Goal: Task Accomplishment & Management: Use online tool/utility

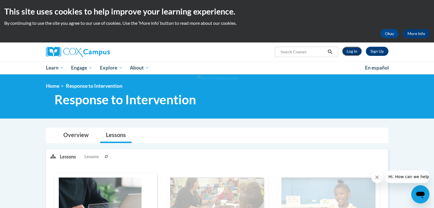
click at [352, 52] on link "Log In" at bounding box center [352, 51] width 20 height 9
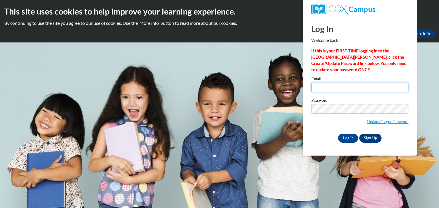
click at [327, 87] on input "Email" at bounding box center [359, 88] width 97 height 10
type input "dnkawula@ivytech.edu"
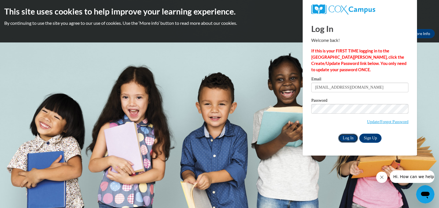
click at [345, 139] on input "Log In" at bounding box center [348, 138] width 20 height 9
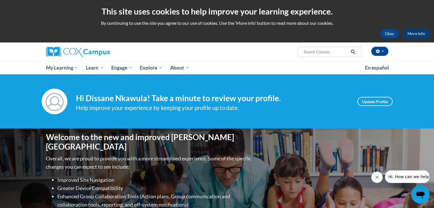
scroll to position [582, 0]
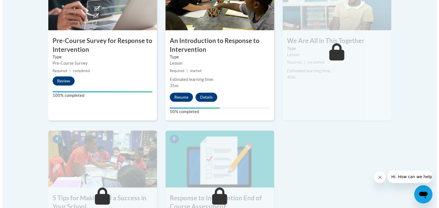
scroll to position [230, 0]
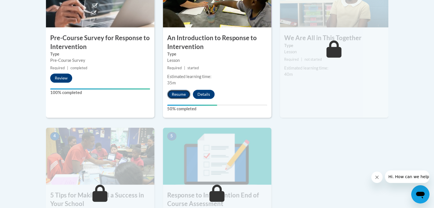
click at [175, 95] on button "Resume" at bounding box center [178, 94] width 23 height 9
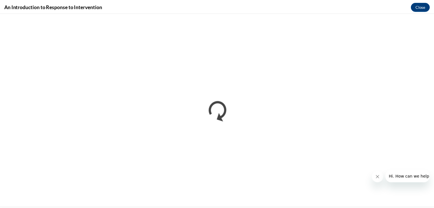
scroll to position [0, 0]
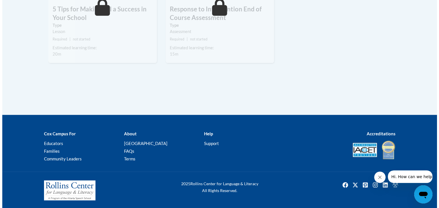
scroll to position [208, 0]
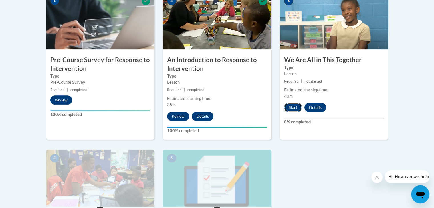
click at [298, 107] on button "Start" at bounding box center [293, 107] width 18 height 9
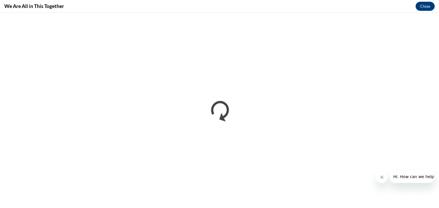
scroll to position [0, 0]
